Goal: Find contact information: Find contact information

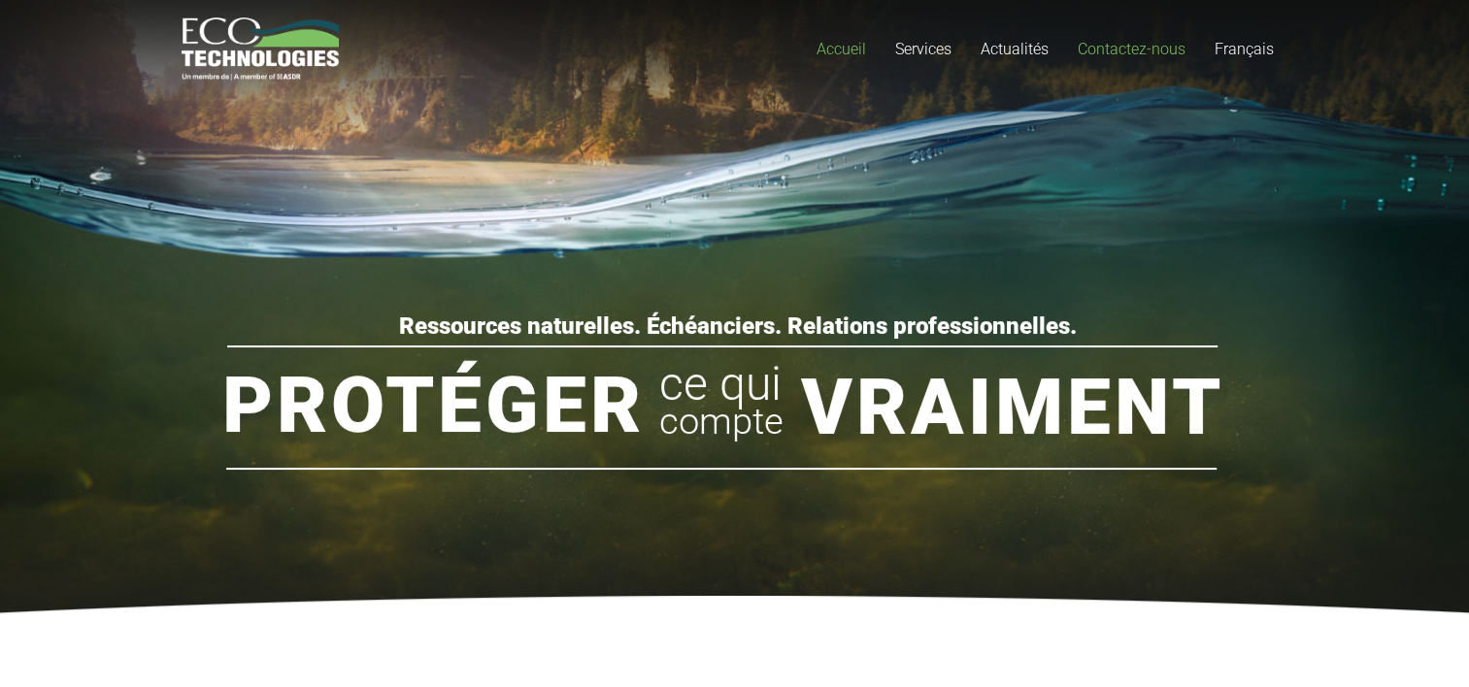
click at [1092, 53] on span "Contactez-nous" at bounding box center [1131, 49] width 108 height 18
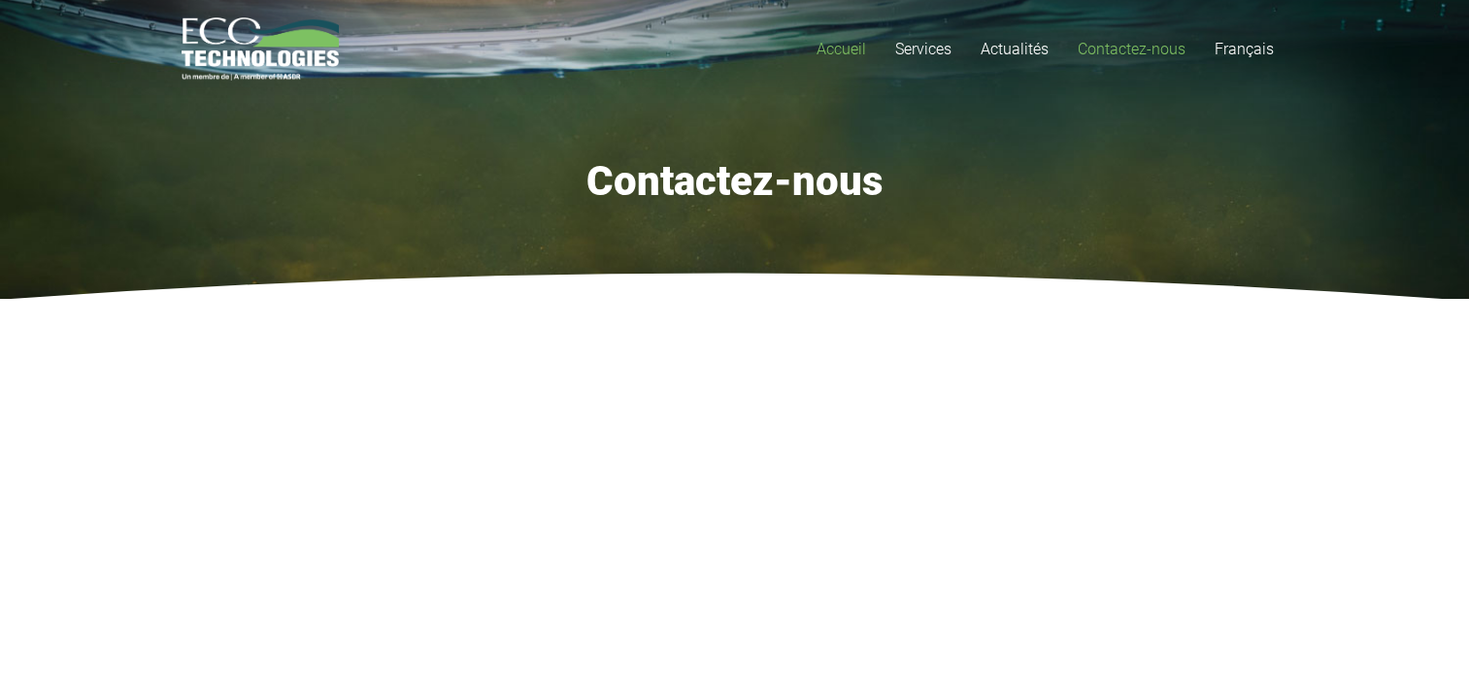
click at [838, 47] on span "Accueil" at bounding box center [841, 49] width 50 height 18
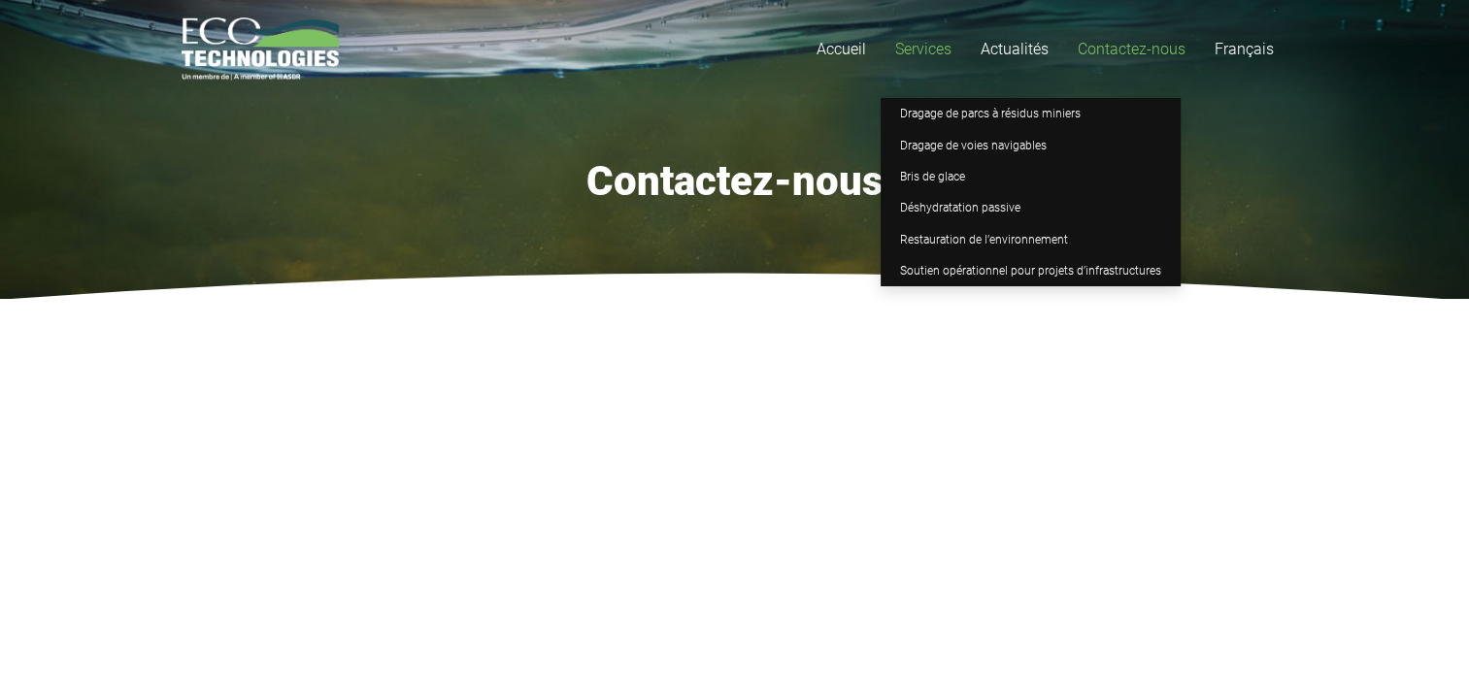
click at [937, 50] on span "Services" at bounding box center [923, 49] width 56 height 18
